Goal: Find specific page/section: Find specific page/section

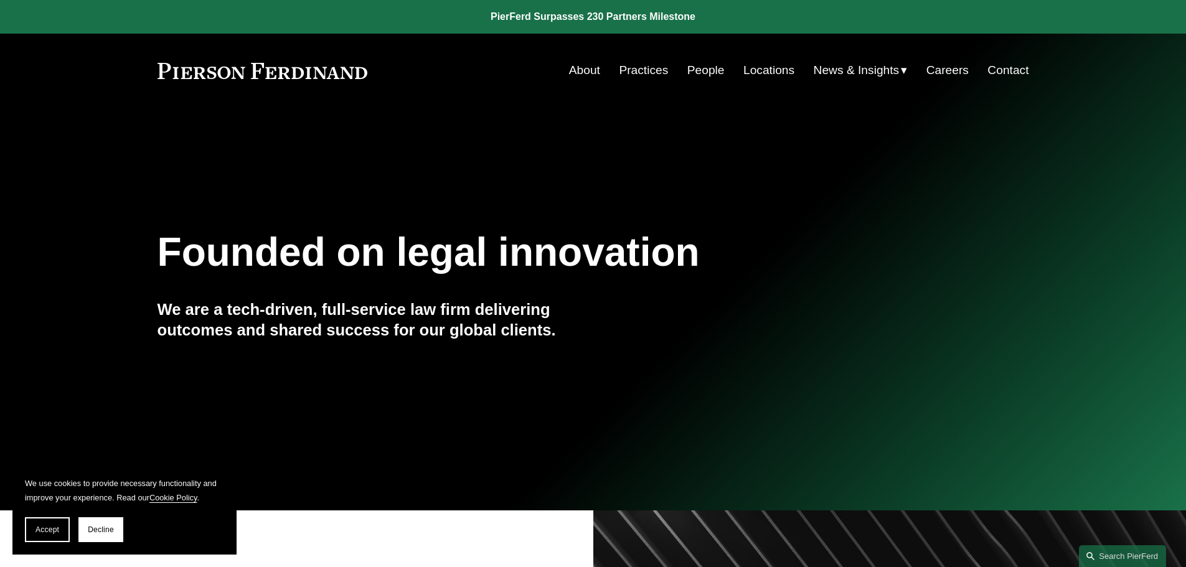
click at [754, 67] on link "Locations" at bounding box center [768, 71] width 51 height 24
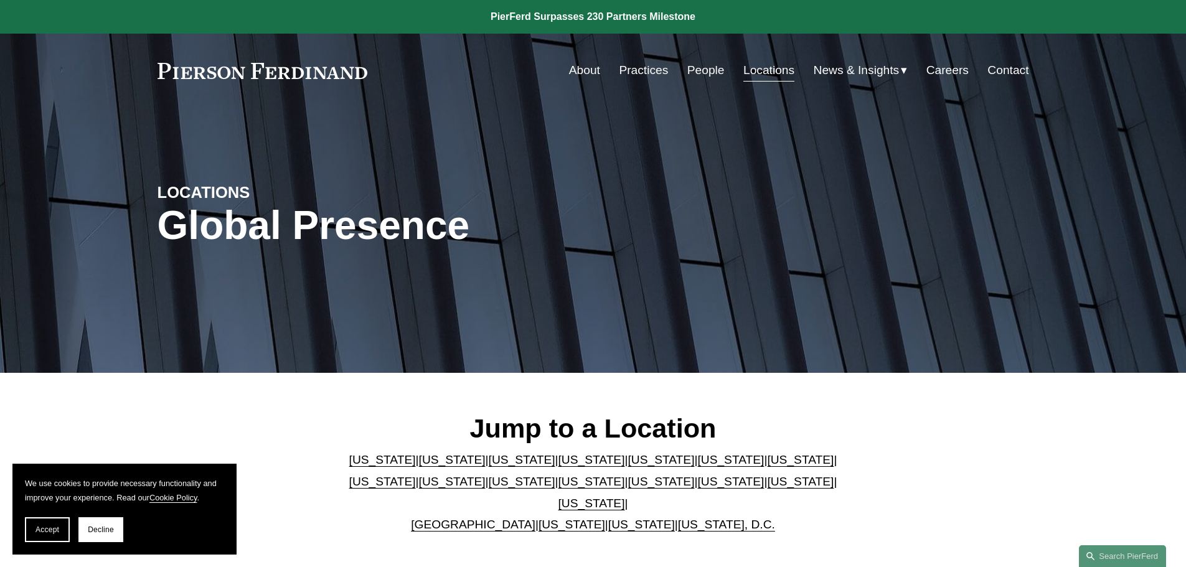
click at [697, 487] on link "Ohio" at bounding box center [730, 481] width 67 height 13
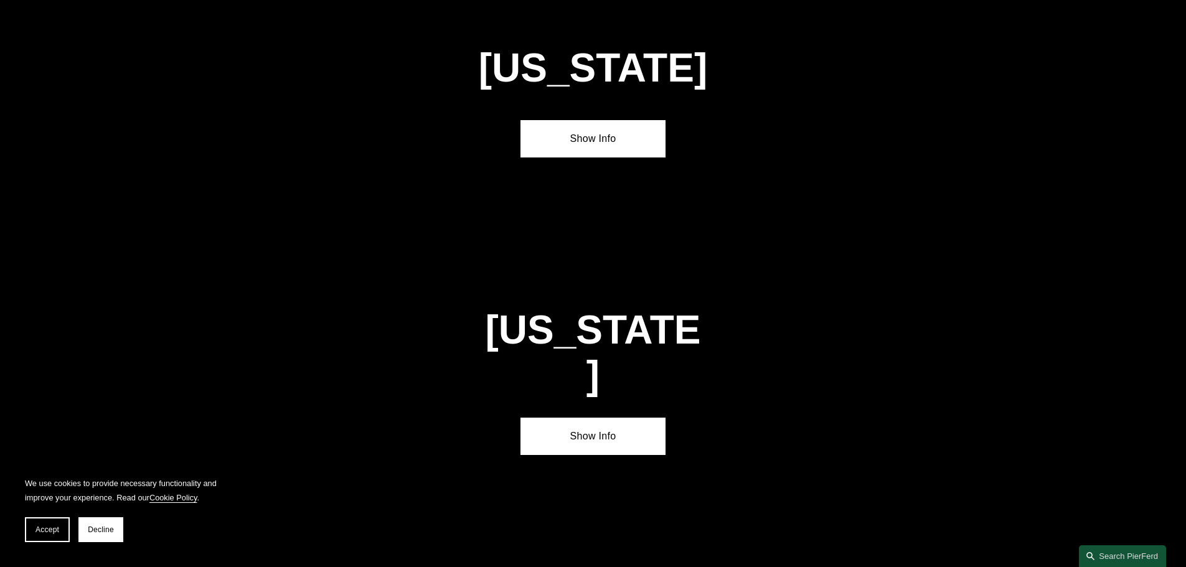
scroll to position [3711, 0]
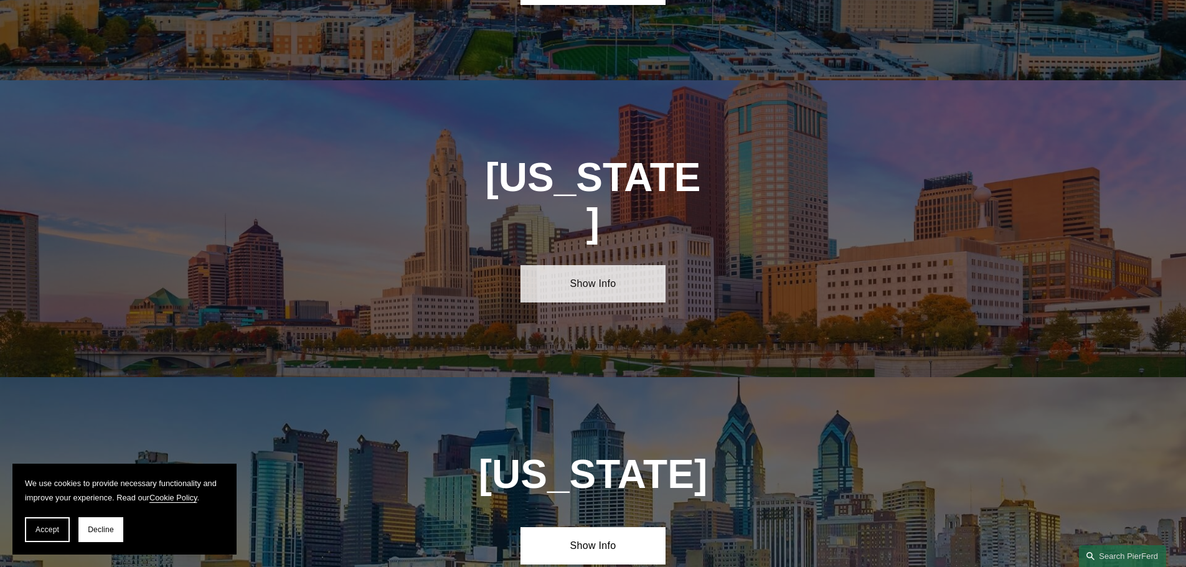
click at [622, 265] on link "Show Info" at bounding box center [592, 283] width 145 height 37
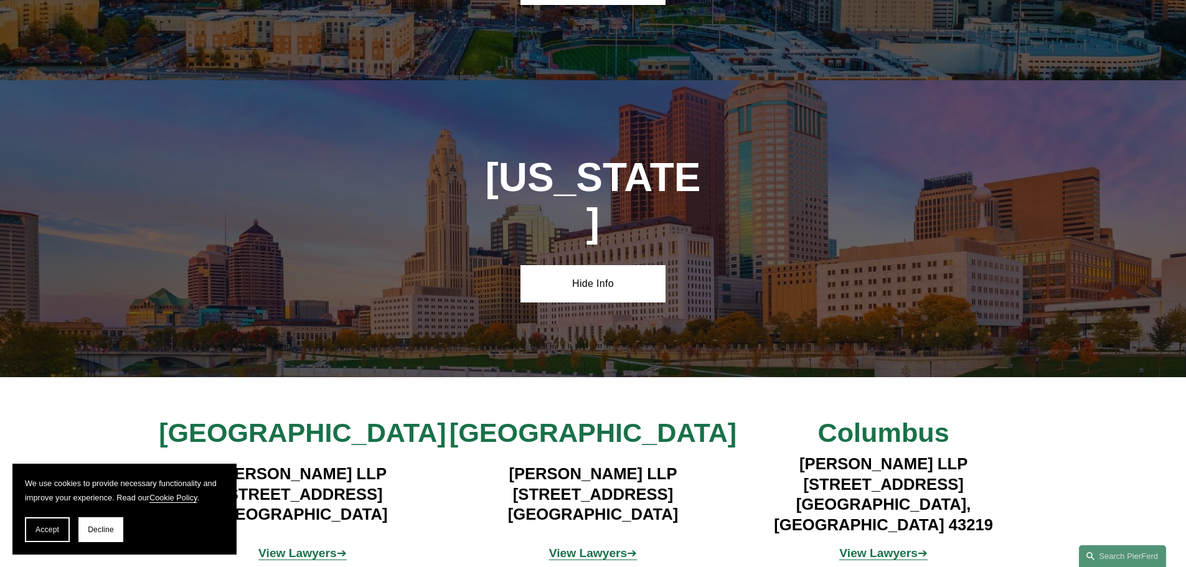
click at [321, 546] on strong "View Lawyers" at bounding box center [297, 552] width 78 height 13
